Goal: Book appointment/travel/reservation

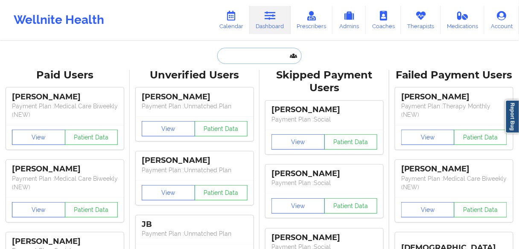
click at [245, 52] on input "text" at bounding box center [259, 56] width 85 height 16
paste input "[PERSON_NAME]"
type input "[PERSON_NAME]"
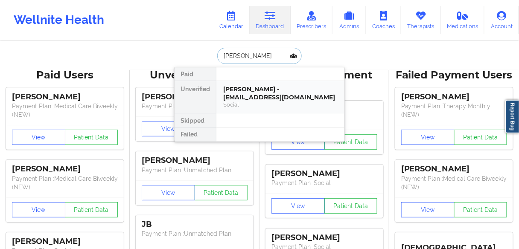
click at [247, 91] on div "[PERSON_NAME] - [EMAIL_ADDRESS][DOMAIN_NAME]" at bounding box center [280, 93] width 114 height 16
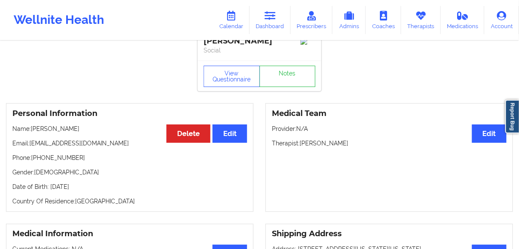
scroll to position [34, 0]
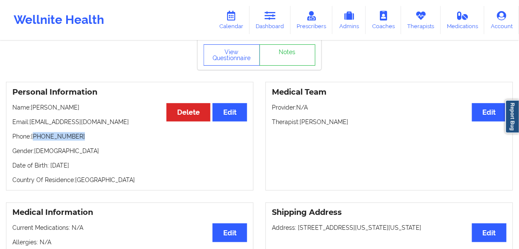
drag, startPoint x: 62, startPoint y: 138, endPoint x: 35, endPoint y: 138, distance: 26.9
click at [35, 138] on p "Phone: [PHONE_NUMBER]" at bounding box center [129, 136] width 235 height 9
copy p "[PHONE_NUMBER]"
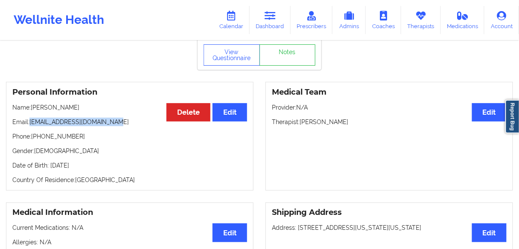
drag, startPoint x: 123, startPoint y: 124, endPoint x: 31, endPoint y: 124, distance: 92.2
click at [31, 124] on p "Email: [EMAIL_ADDRESS][DOMAIN_NAME]" at bounding box center [129, 122] width 235 height 9
copy p "[EMAIL_ADDRESS][DOMAIN_NAME]"
drag, startPoint x: 352, startPoint y: 122, endPoint x: 301, endPoint y: 122, distance: 51.2
click at [301, 122] on p "Therapist: [PERSON_NAME]" at bounding box center [389, 122] width 235 height 9
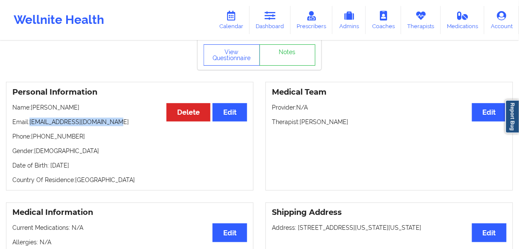
copy p "[PERSON_NAME]"
click at [240, 22] on link "Calendar" at bounding box center [231, 20] width 37 height 28
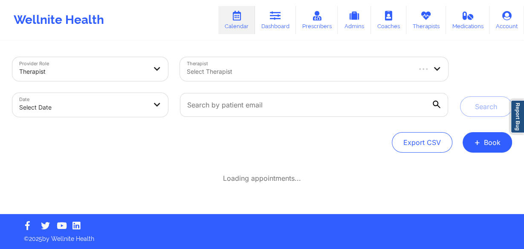
click at [233, 72] on div at bounding box center [298, 72] width 223 height 10
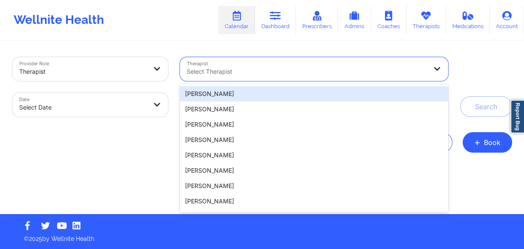
paste input "[PERSON_NAME]"
type input "[PERSON_NAME]"
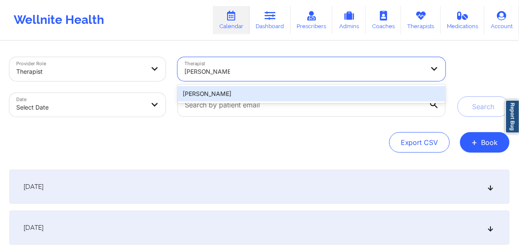
click at [220, 95] on div "[PERSON_NAME]" at bounding box center [312, 93] width 268 height 15
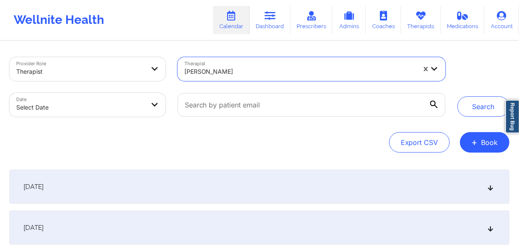
drag, startPoint x: 166, startPoint y: 108, endPoint x: 159, endPoint y: 107, distance: 6.8
click at [165, 108] on div "Date Select Date" at bounding box center [87, 105] width 168 height 36
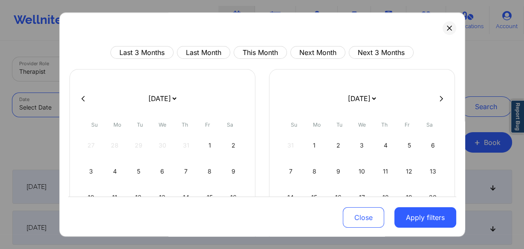
select select "2025-8"
select select "2025-9"
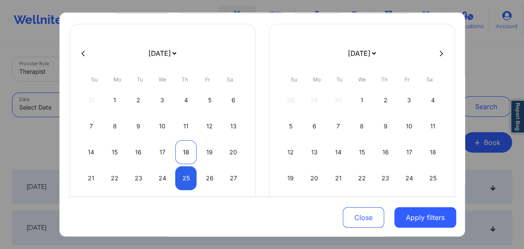
scroll to position [90, 0]
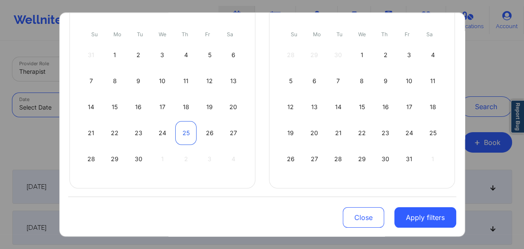
click at [177, 131] on div "25" at bounding box center [186, 133] width 22 height 24
select select "2025-8"
select select "2025-9"
click at [182, 131] on div "25" at bounding box center [186, 133] width 22 height 24
select select "2025-8"
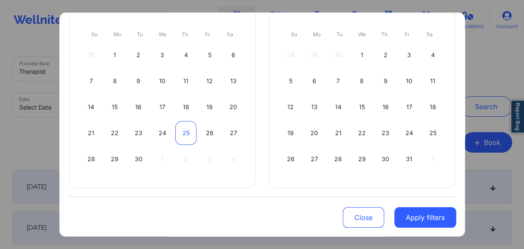
select select "2025-9"
click at [404, 155] on div "31" at bounding box center [410, 159] width 22 height 24
select select "2025-9"
select select "2025-10"
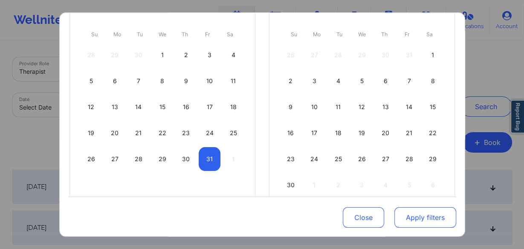
click at [424, 218] on button "Apply filters" at bounding box center [426, 217] width 62 height 20
select select "2025-9"
select select "2025-10"
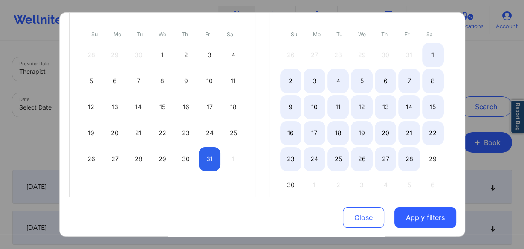
select select "2025-9"
select select "2025-10"
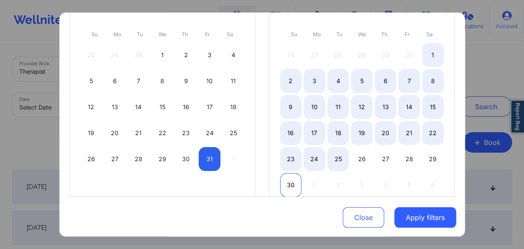
select select "2025-9"
select select "2025-10"
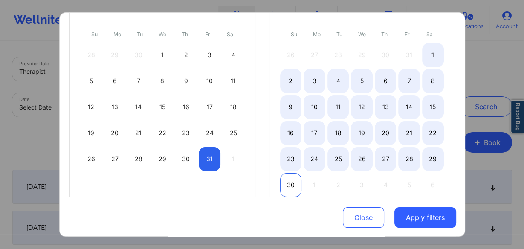
click at [290, 181] on div "30" at bounding box center [291, 185] width 22 height 24
select select "2025-9"
select select "2025-10"
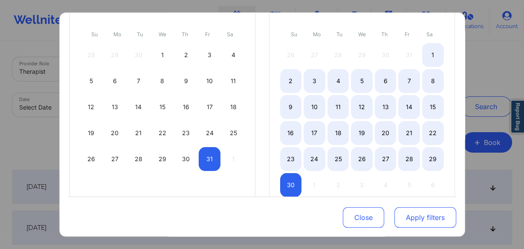
click at [428, 216] on button "Apply filters" at bounding box center [426, 217] width 62 height 20
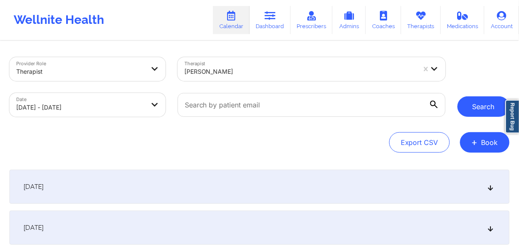
click at [480, 105] on button "Search" at bounding box center [483, 106] width 52 height 20
click at [472, 108] on button "Search" at bounding box center [483, 106] width 52 height 20
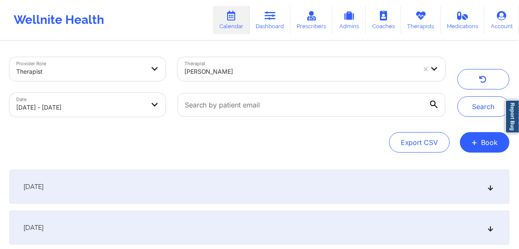
select select "2025-9"
select select "2025-10"
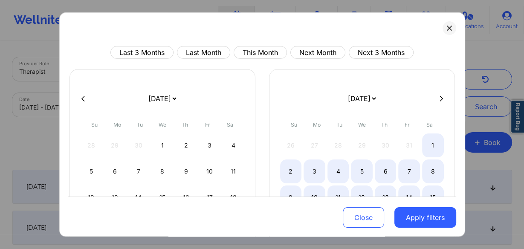
click at [82, 100] on icon at bounding box center [83, 99] width 3 height 6
select select "2025-8"
select select "2025-9"
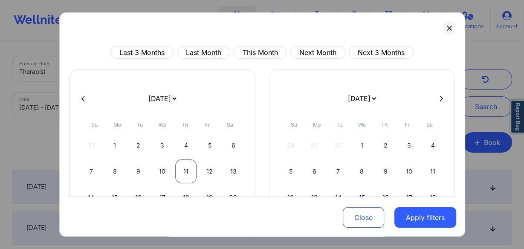
scroll to position [68, 0]
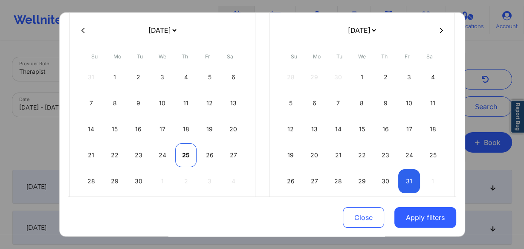
click at [181, 154] on div "25" at bounding box center [186, 155] width 22 height 24
select select "2025-8"
select select "2025-9"
select select "2025-8"
select select "2025-9"
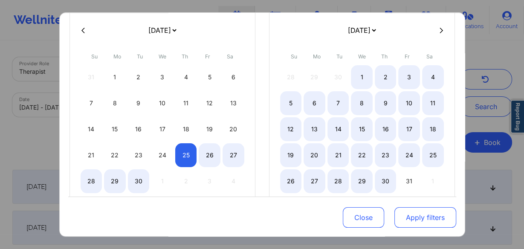
click at [416, 219] on button "Apply filters" at bounding box center [426, 217] width 62 height 20
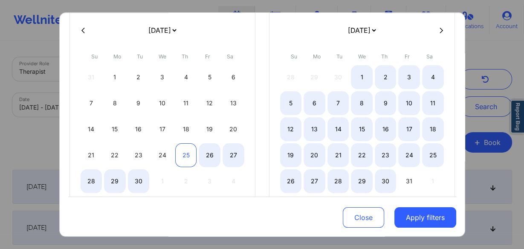
select select "2025-8"
select select "2025-9"
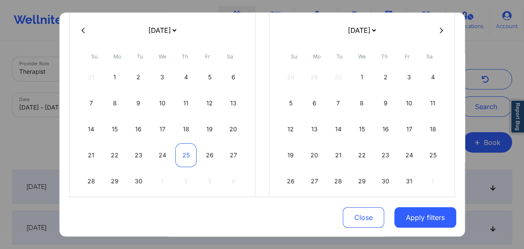
click at [183, 152] on div "25" at bounding box center [186, 155] width 22 height 24
select select "2025-8"
select select "2025-9"
click at [385, 181] on div "30" at bounding box center [386, 181] width 22 height 24
select select "2025-9"
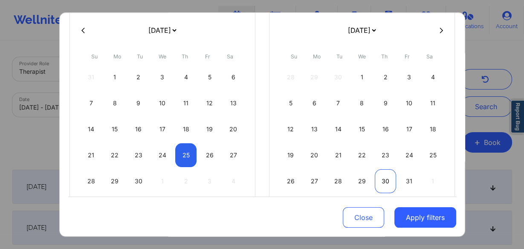
select select "2025-10"
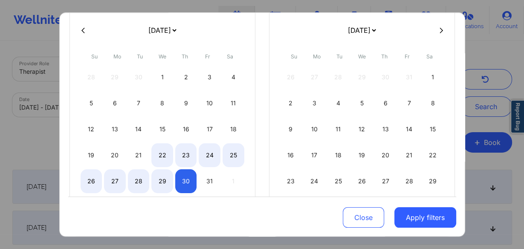
select select "2025-9"
select select "2025-10"
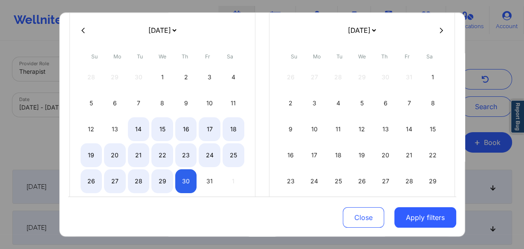
click at [82, 28] on icon at bounding box center [83, 30] width 3 height 6
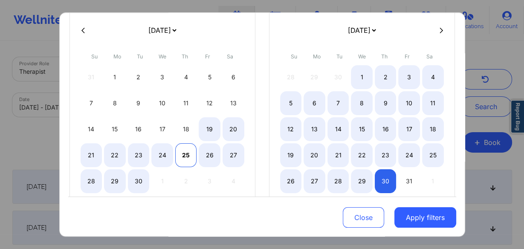
select select "2025-8"
select select "2025-9"
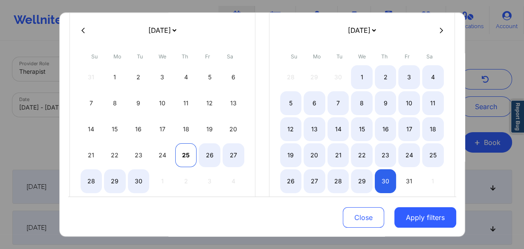
click at [188, 152] on div "25" at bounding box center [186, 155] width 22 height 24
select select "2025-8"
select select "2025-9"
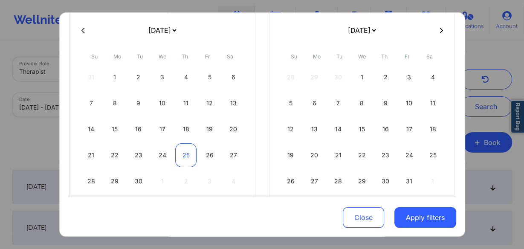
click at [184, 152] on div "25" at bounding box center [186, 155] width 22 height 24
select select "2025-8"
select select "2025-9"
click at [184, 152] on div "25" at bounding box center [186, 155] width 22 height 24
select select "2025-8"
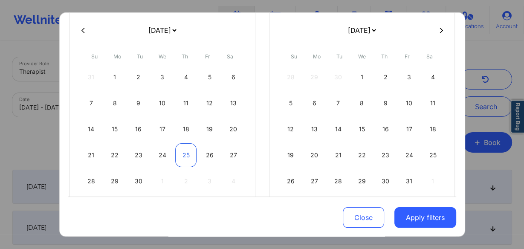
select select "2025-9"
select select "2025-8"
select select "2025-9"
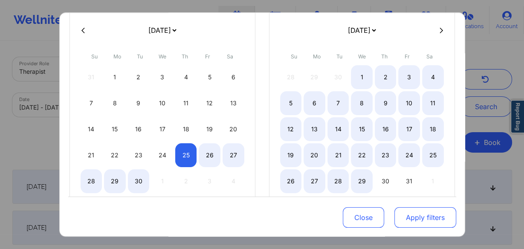
click at [425, 216] on button "Apply filters" at bounding box center [426, 217] width 62 height 20
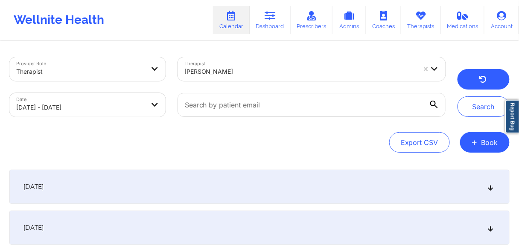
click at [477, 74] on button "button" at bounding box center [483, 79] width 52 height 20
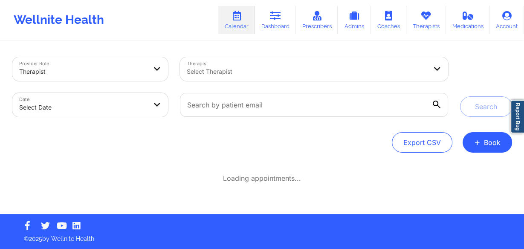
click at [122, 109] on body "Wellnite Health Calendar Dashboard Prescribers Admins Coaches Therapists Medica…" at bounding box center [262, 124] width 524 height 249
select select "2025-8"
select select "2025-9"
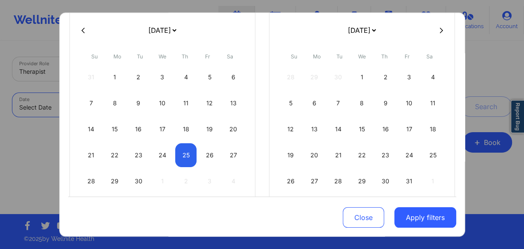
select select "2025-8"
select select "2025-9"
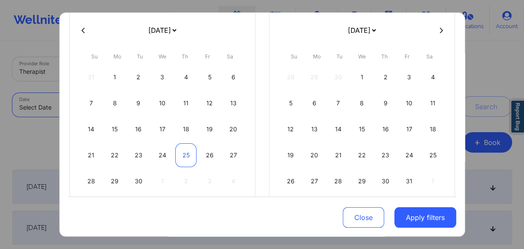
click at [187, 154] on div "25" at bounding box center [186, 155] width 22 height 24
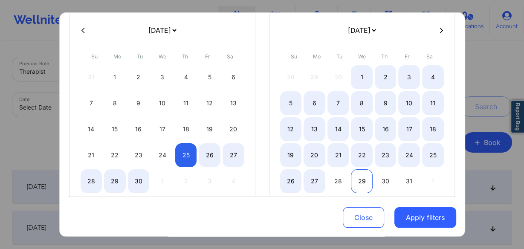
select select "2025-8"
select select "2025-9"
select select "2025-8"
select select "2025-9"
select select "2025-8"
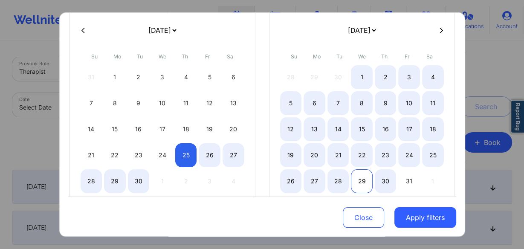
select select "2025-9"
click at [364, 178] on div "29" at bounding box center [362, 181] width 22 height 24
select select "2025-8"
select select "2025-9"
click at [419, 217] on button "Apply filters" at bounding box center [426, 217] width 62 height 20
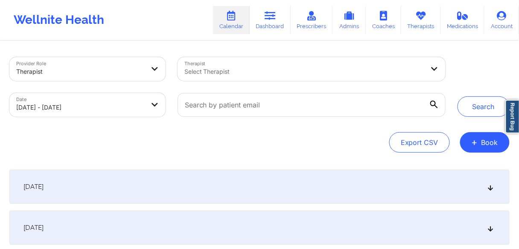
click at [381, 70] on div at bounding box center [304, 72] width 240 height 10
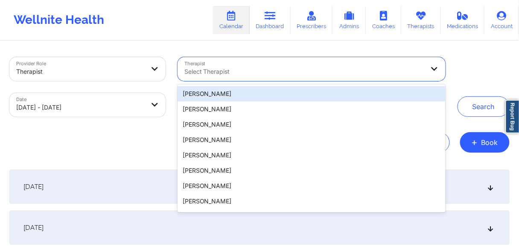
paste input "[PERSON_NAME]"
type input "[PERSON_NAME]"
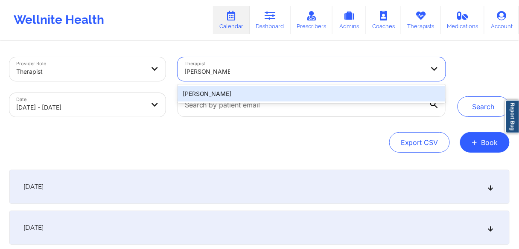
click at [216, 94] on div "[PERSON_NAME]" at bounding box center [312, 93] width 268 height 15
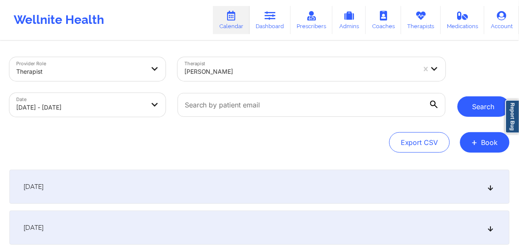
drag, startPoint x: 478, startPoint y: 103, endPoint x: 393, endPoint y: 115, distance: 85.3
click at [478, 103] on button "Search" at bounding box center [483, 106] width 52 height 20
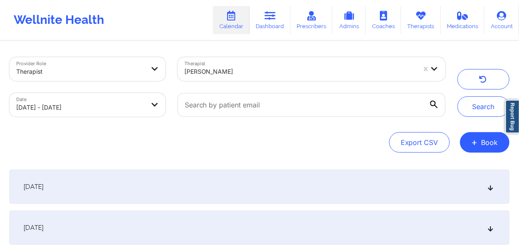
click at [44, 186] on span "[DATE]" at bounding box center [33, 187] width 20 height 9
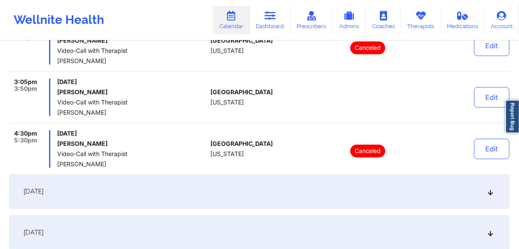
scroll to position [512, 0]
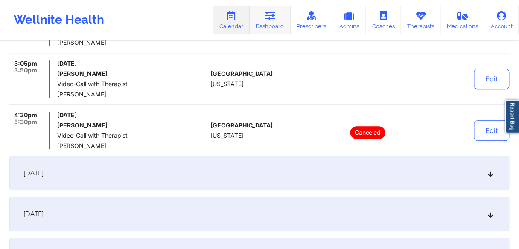
click at [274, 27] on link "Dashboard" at bounding box center [270, 20] width 41 height 28
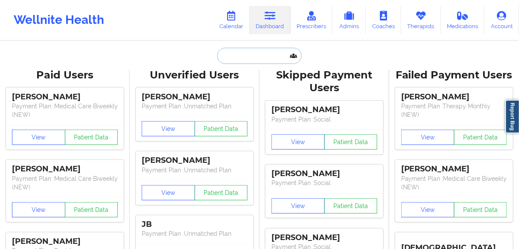
click at [248, 62] on input "text" at bounding box center [259, 56] width 85 height 16
paste input "[PERSON_NAME]"
type input "[PERSON_NAME]"
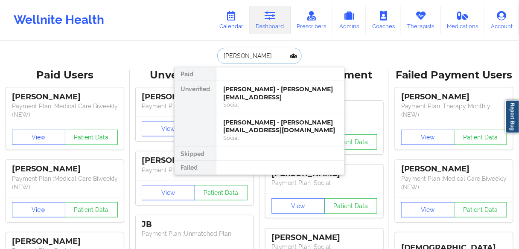
click at [244, 101] on div "Social" at bounding box center [280, 104] width 114 height 7
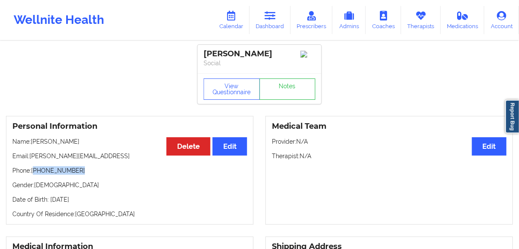
drag, startPoint x: 79, startPoint y: 172, endPoint x: 36, endPoint y: 172, distance: 43.5
click at [36, 172] on p "Phone: [PHONE_NUMBER]" at bounding box center [129, 170] width 235 height 9
drag, startPoint x: 259, startPoint y: 55, endPoint x: 205, endPoint y: 52, distance: 54.3
click at [205, 52] on div "[PERSON_NAME]" at bounding box center [260, 54] width 112 height 10
copy div "[PERSON_NAME]"
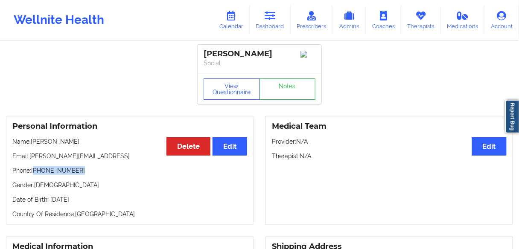
drag, startPoint x: 49, startPoint y: 172, endPoint x: 35, endPoint y: 172, distance: 13.7
click at [35, 172] on p "Phone: [PHONE_NUMBER]" at bounding box center [129, 170] width 235 height 9
copy p "[PHONE_NUMBER]"
drag, startPoint x: 249, startPoint y: 54, endPoint x: 204, endPoint y: 54, distance: 45.2
click at [204, 54] on div "[PERSON_NAME]" at bounding box center [260, 54] width 112 height 10
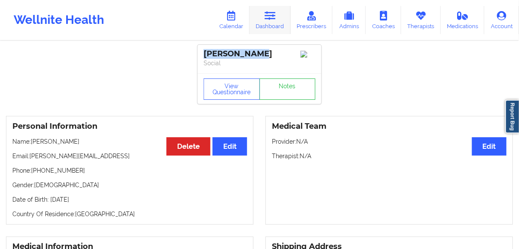
copy div "[PERSON_NAME]"
click at [264, 23] on link "Dashboard" at bounding box center [270, 20] width 41 height 28
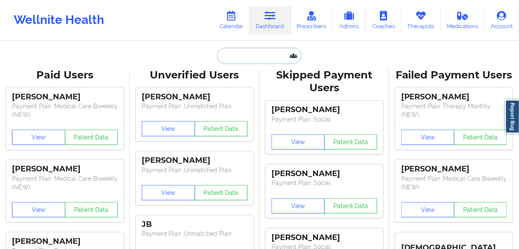
click at [251, 60] on input "text" at bounding box center [259, 56] width 85 height 16
paste input "[PERSON_NAME]"
type input "[PERSON_NAME]"
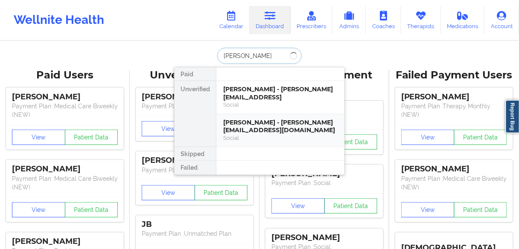
click at [242, 119] on div "[PERSON_NAME] - [PERSON_NAME][EMAIL_ADDRESS][DOMAIN_NAME]" at bounding box center [280, 127] width 114 height 16
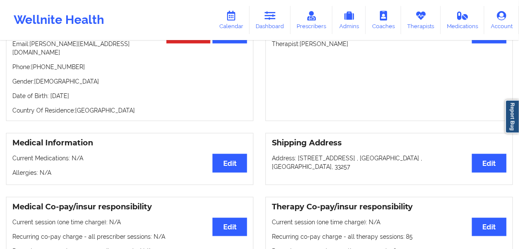
scroll to position [68, 0]
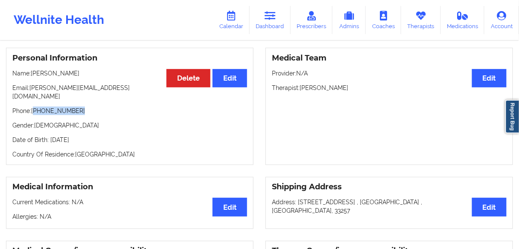
drag, startPoint x: 76, startPoint y: 105, endPoint x: 35, endPoint y: 107, distance: 41.0
click at [35, 107] on p "Phone: [PHONE_NUMBER]" at bounding box center [129, 111] width 235 height 9
copy p "[PHONE_NUMBER]"
drag, startPoint x: 369, startPoint y: 89, endPoint x: 301, endPoint y: 91, distance: 67.5
click at [301, 91] on p "Therapist: [PERSON_NAME]" at bounding box center [389, 88] width 235 height 9
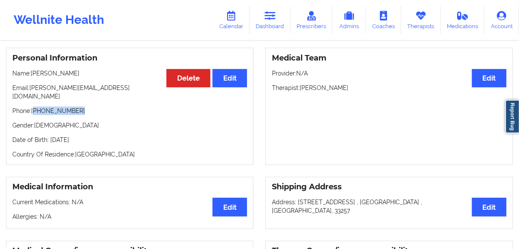
copy p "[PERSON_NAME]"
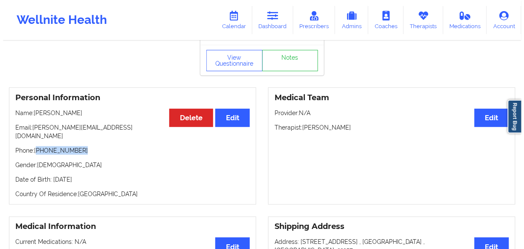
scroll to position [0, 0]
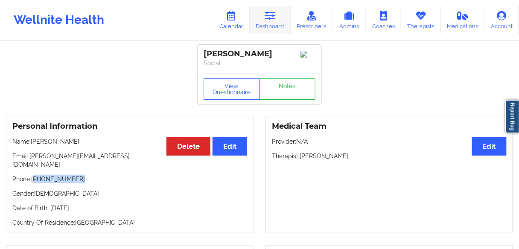
click at [265, 26] on link "Dashboard" at bounding box center [270, 20] width 41 height 28
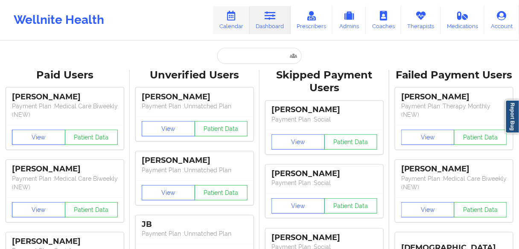
click at [233, 29] on link "Calendar" at bounding box center [231, 20] width 37 height 28
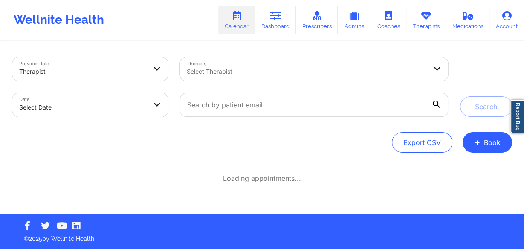
click at [221, 70] on div at bounding box center [307, 72] width 240 height 10
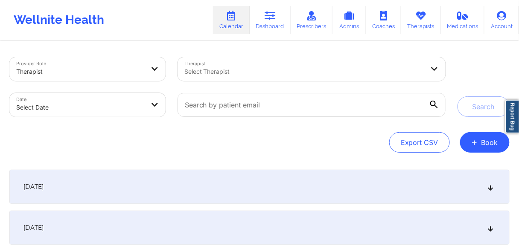
drag, startPoint x: 481, startPoint y: 58, endPoint x: 466, endPoint y: 61, distance: 15.8
click at [481, 57] on div "Search" at bounding box center [483, 87] width 52 height 60
click at [294, 69] on div at bounding box center [304, 72] width 240 height 10
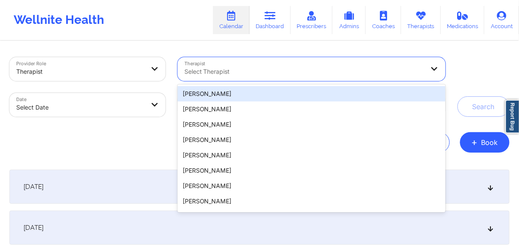
paste input "[PERSON_NAME]"
type input "[PERSON_NAME]"
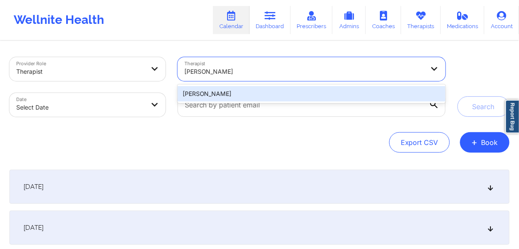
click at [209, 91] on div "[PERSON_NAME]" at bounding box center [312, 93] width 268 height 15
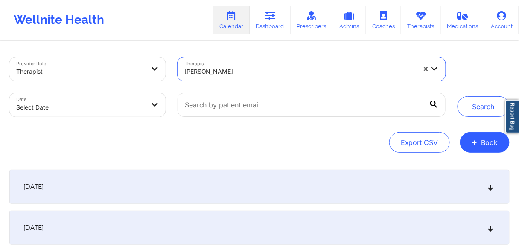
click at [134, 107] on body "Wellnite Health Calendar Dashboard Prescribers Admins Coaches Therapists Medica…" at bounding box center [259, 124] width 519 height 249
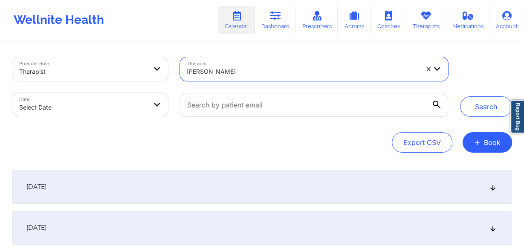
select select "2025-8"
select select "2025-9"
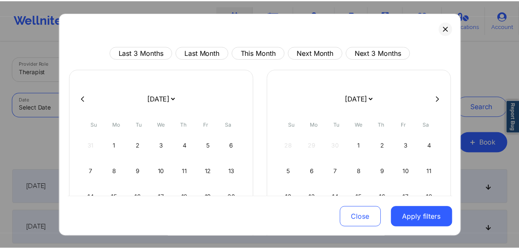
scroll to position [90, 0]
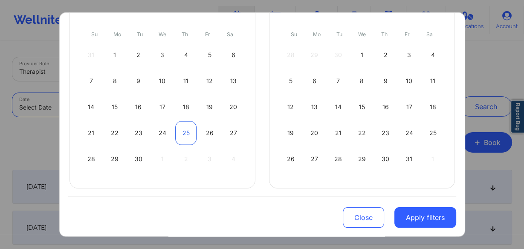
click at [183, 135] on div "25" at bounding box center [186, 133] width 22 height 24
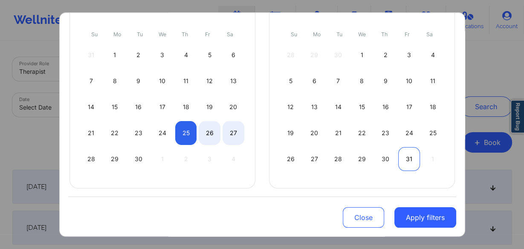
select select "2025-8"
select select "2025-9"
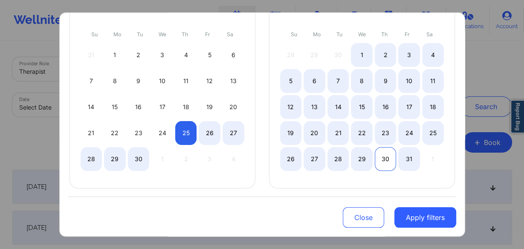
select select "2025-8"
select select "2025-9"
click at [385, 157] on div "30" at bounding box center [386, 159] width 22 height 24
select select "2025-8"
select select "2025-9"
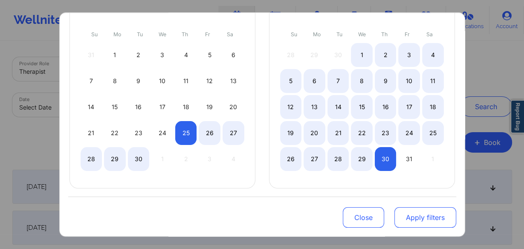
click at [413, 224] on button "Apply filters" at bounding box center [426, 217] width 62 height 20
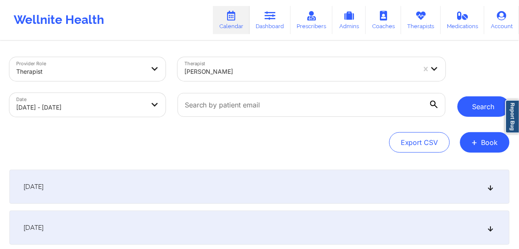
click at [478, 106] on button "Search" at bounding box center [483, 106] width 52 height 20
click at [213, 139] on div "Export CSV + Book" at bounding box center [259, 142] width 500 height 20
click at [477, 106] on button "Search" at bounding box center [483, 106] width 52 height 20
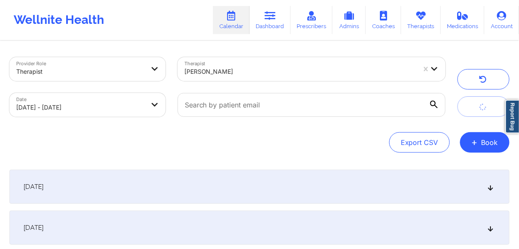
click at [477, 108] on button "submit" at bounding box center [483, 106] width 52 height 20
click at [85, 183] on div "[DATE]" at bounding box center [259, 187] width 500 height 34
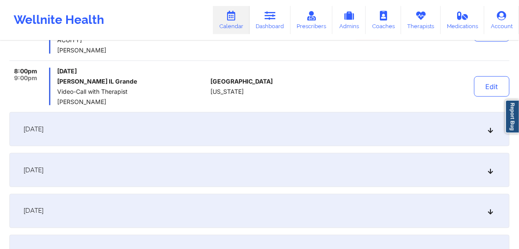
scroll to position [205, 0]
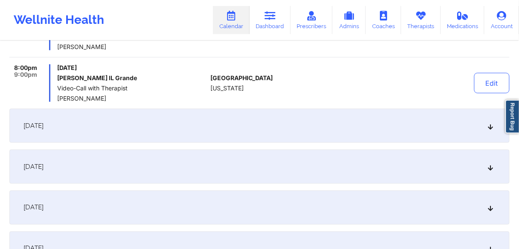
click at [44, 129] on span "[DATE]" at bounding box center [33, 126] width 20 height 9
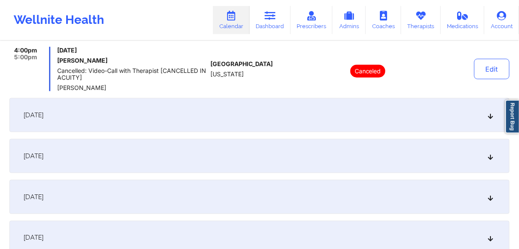
click at [44, 119] on span "[DATE]" at bounding box center [33, 115] width 20 height 9
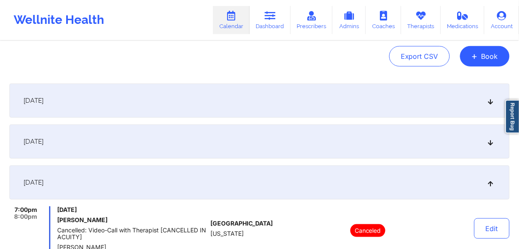
scroll to position [34, 0]
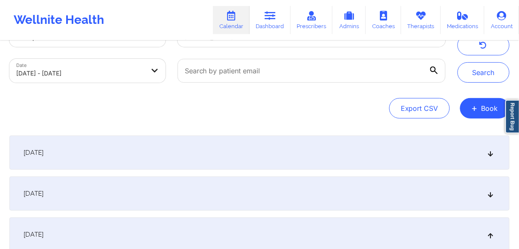
click at [44, 152] on span "[DATE]" at bounding box center [33, 153] width 20 height 9
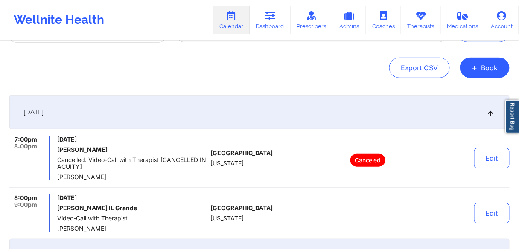
scroll to position [137, 0]
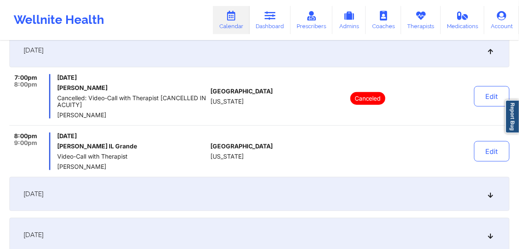
click at [44, 195] on span "[DATE]" at bounding box center [33, 194] width 20 height 9
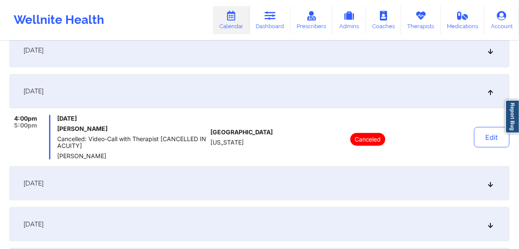
click at [44, 183] on span "[DATE]" at bounding box center [33, 183] width 20 height 9
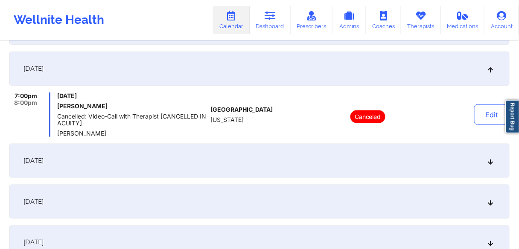
scroll to position [205, 0]
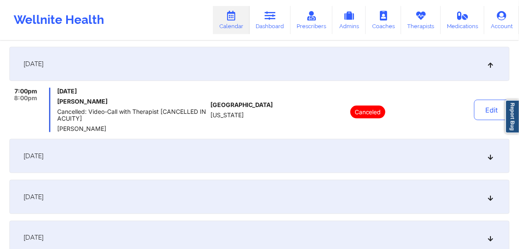
click at [44, 158] on span "[DATE]" at bounding box center [33, 156] width 20 height 9
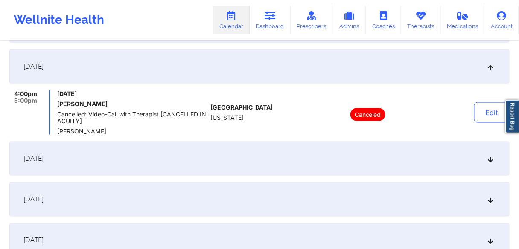
scroll to position [273, 0]
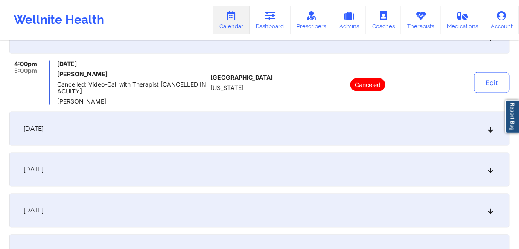
click at [44, 130] on span "[DATE]" at bounding box center [33, 129] width 20 height 9
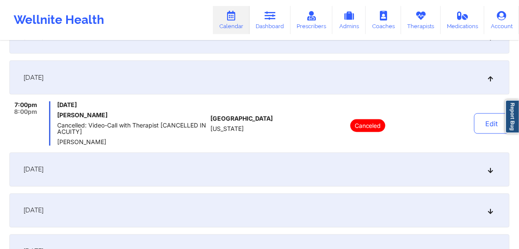
click at [38, 170] on span "[DATE]" at bounding box center [33, 170] width 20 height 9
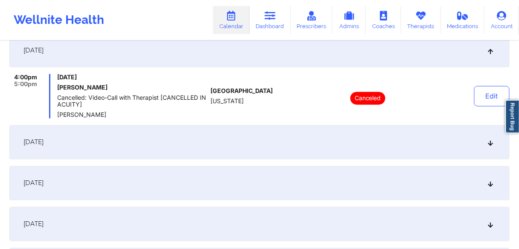
drag, startPoint x: 66, startPoint y: 143, endPoint x: 93, endPoint y: 154, distance: 28.9
click at [44, 143] on span "[DATE]" at bounding box center [33, 142] width 20 height 9
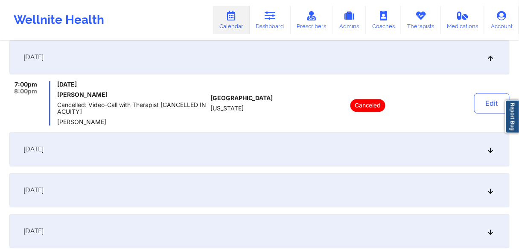
scroll to position [376, 0]
click at [44, 146] on span "[DATE]" at bounding box center [33, 149] width 20 height 9
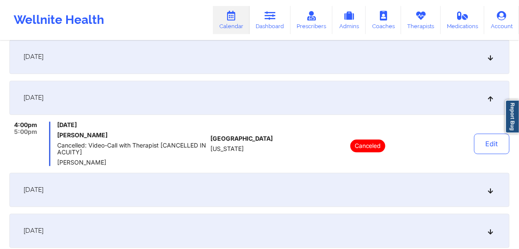
click at [58, 195] on div "[DATE]" at bounding box center [259, 190] width 500 height 34
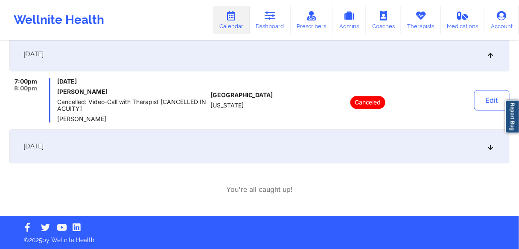
scroll to position [462, 0]
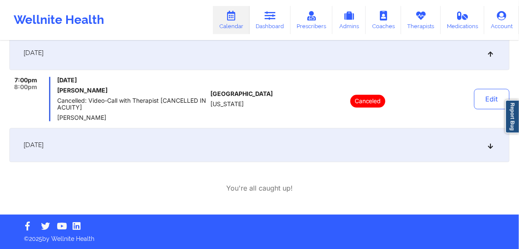
click at [44, 149] on span "[DATE]" at bounding box center [33, 145] width 20 height 9
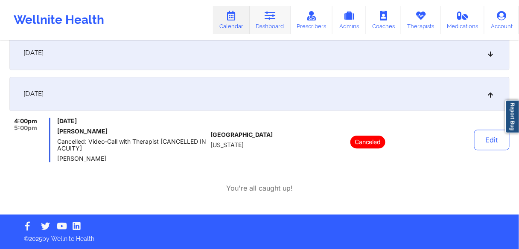
click at [270, 21] on link "Dashboard" at bounding box center [270, 20] width 41 height 28
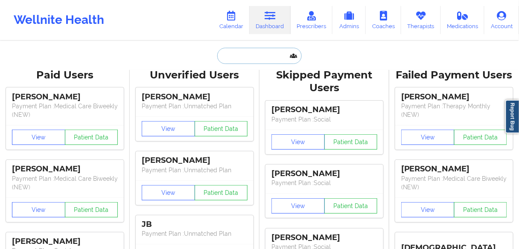
click at [253, 53] on input "text" at bounding box center [259, 56] width 85 height 16
paste input "[PERSON_NAME]"
type input "[PERSON_NAME]"
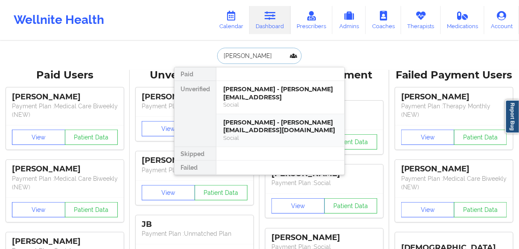
click at [227, 114] on div "[PERSON_NAME] - [PERSON_NAME][EMAIL_ADDRESS][DOMAIN_NAME] Social" at bounding box center [280, 130] width 128 height 33
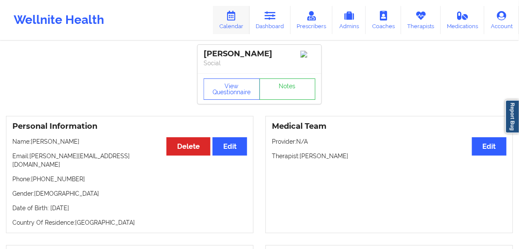
click at [234, 23] on link "Calendar" at bounding box center [231, 20] width 37 height 28
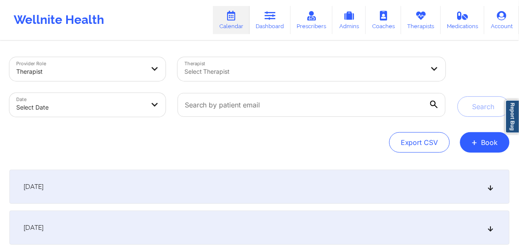
click at [210, 72] on div at bounding box center [304, 72] width 240 height 10
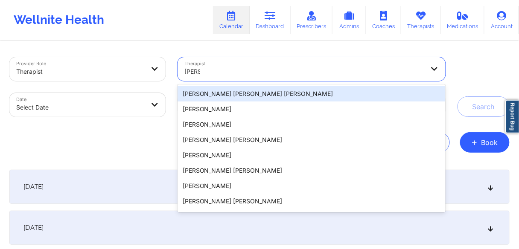
type input "[PERSON_NAME]"
